Goal: Check status: Check status

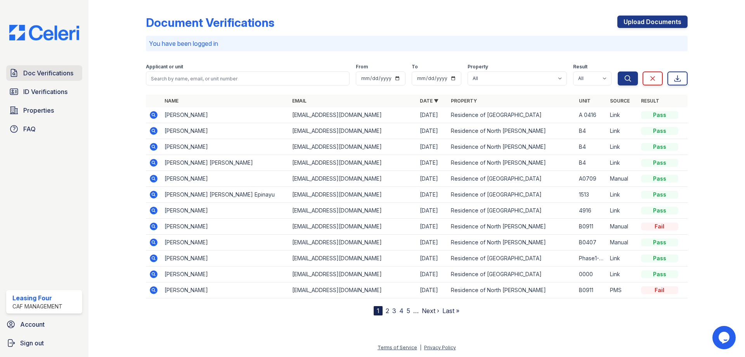
click at [52, 68] on link "Doc Verifications" at bounding box center [44, 73] width 76 height 16
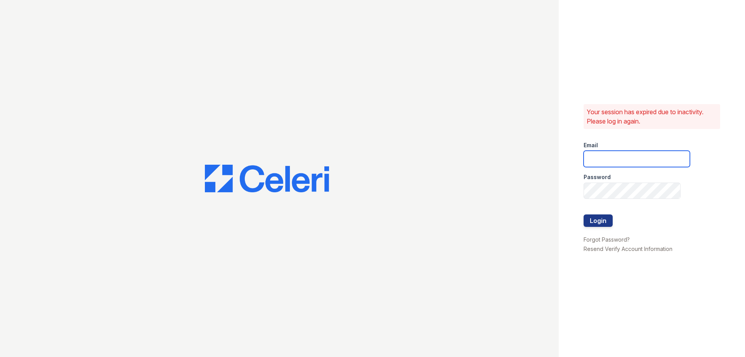
type input "residence4@cafmanagement.com"
click at [602, 221] on button "Login" at bounding box center [598, 220] width 29 height 12
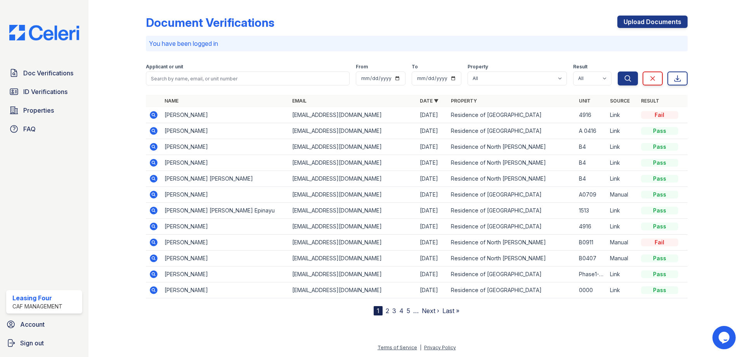
click at [156, 114] on icon at bounding box center [154, 115] width 8 height 8
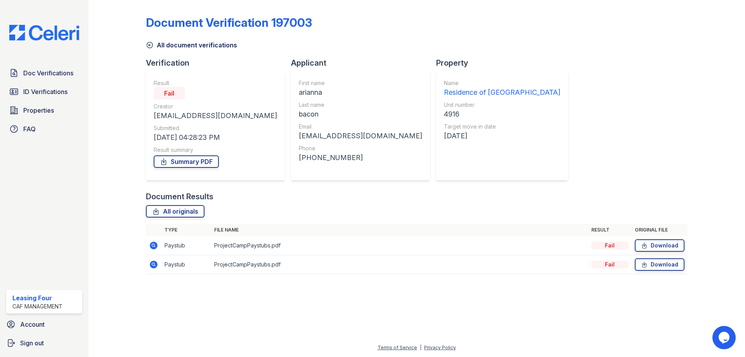
click at [153, 246] on icon at bounding box center [153, 245] width 2 height 2
